Goal: Task Accomplishment & Management: Complete application form

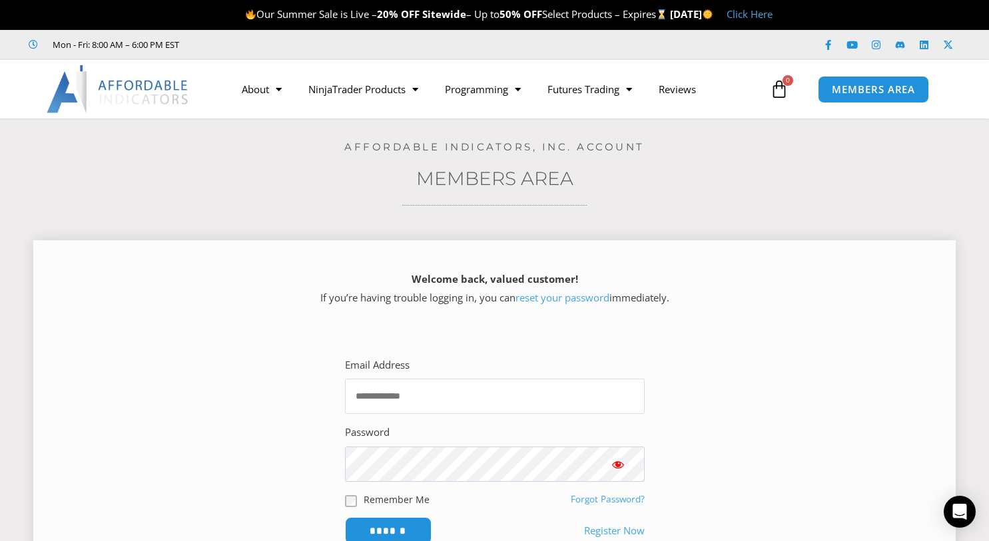
click at [430, 406] on input "Email Address" at bounding box center [495, 396] width 300 height 35
type input "**********"
click at [385, 533] on input "******" at bounding box center [387, 531] width 91 height 29
